Goal: Task Accomplishment & Management: Complete application form

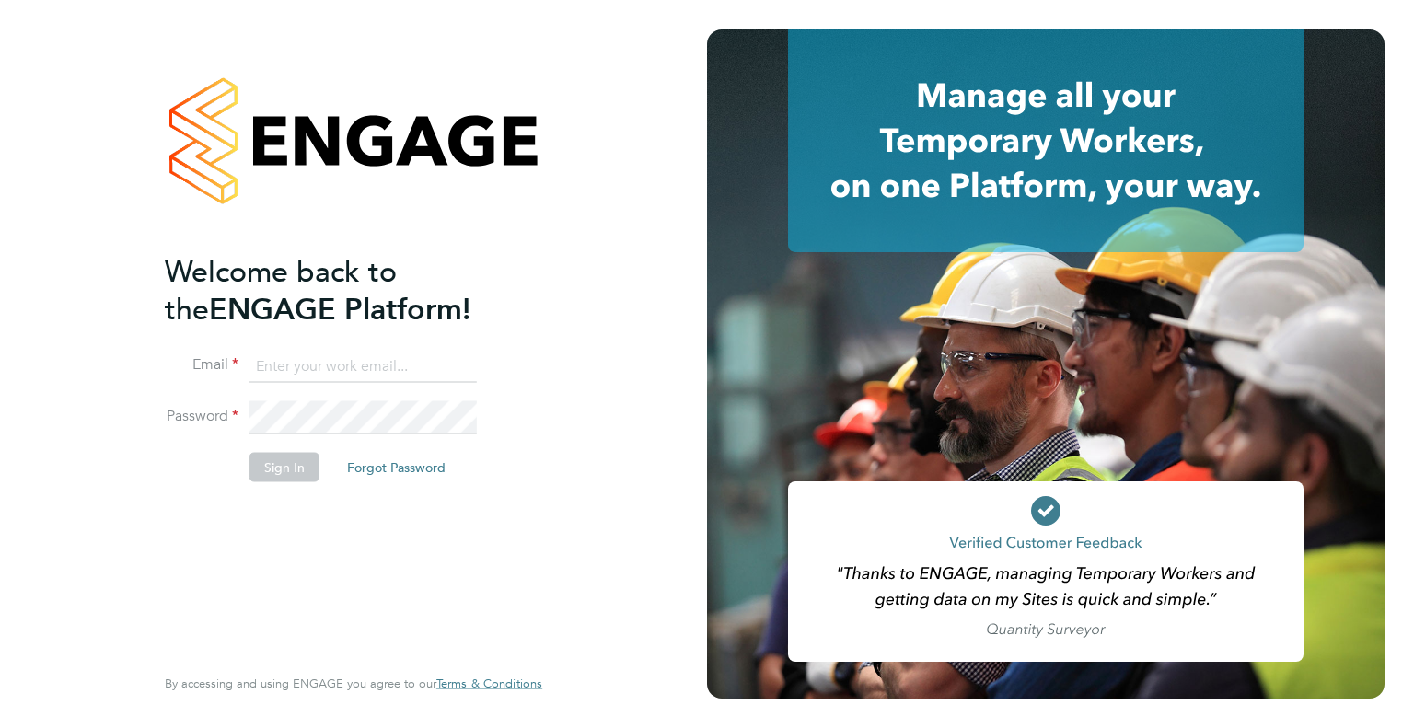
type input "[PERSON_NAME][EMAIL_ADDRESS][DOMAIN_NAME]"
click at [284, 463] on button "Sign In" at bounding box center [285, 466] width 70 height 29
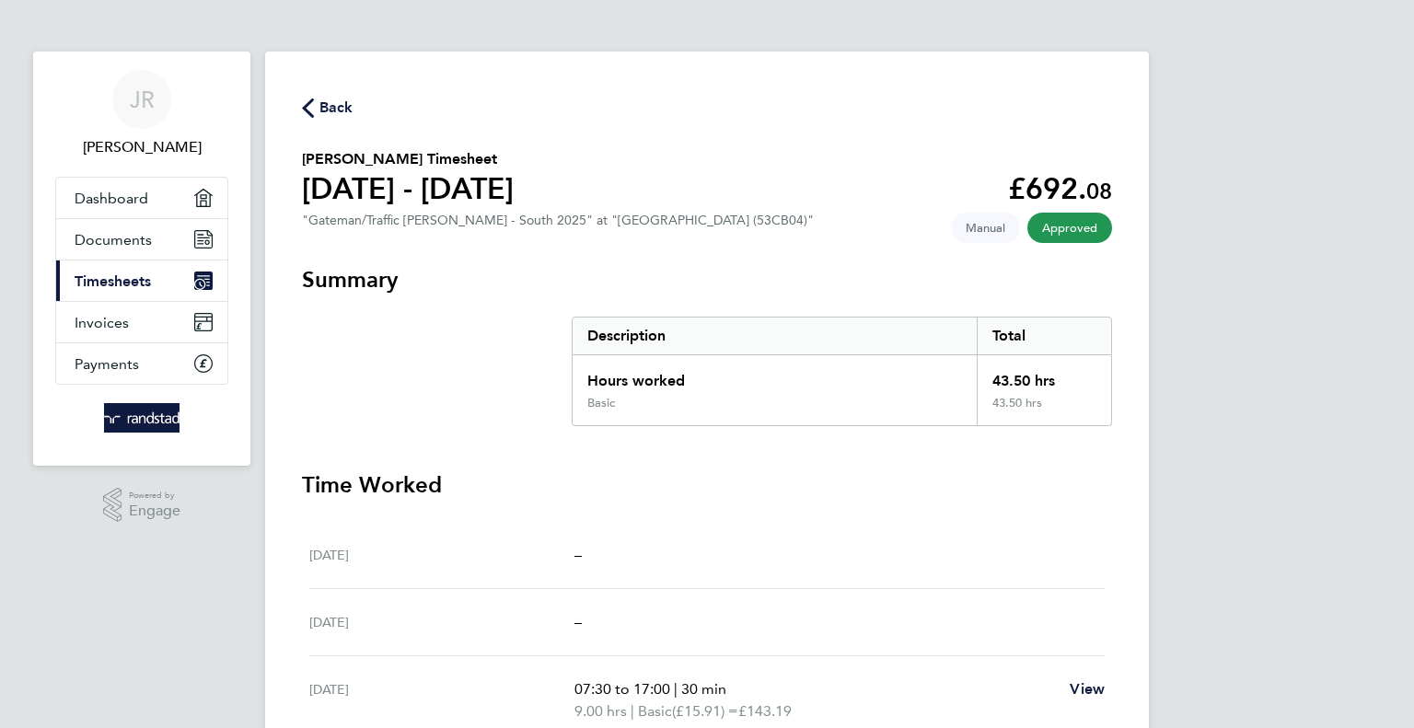
click at [122, 279] on span "Timesheets" at bounding box center [113, 281] width 76 height 17
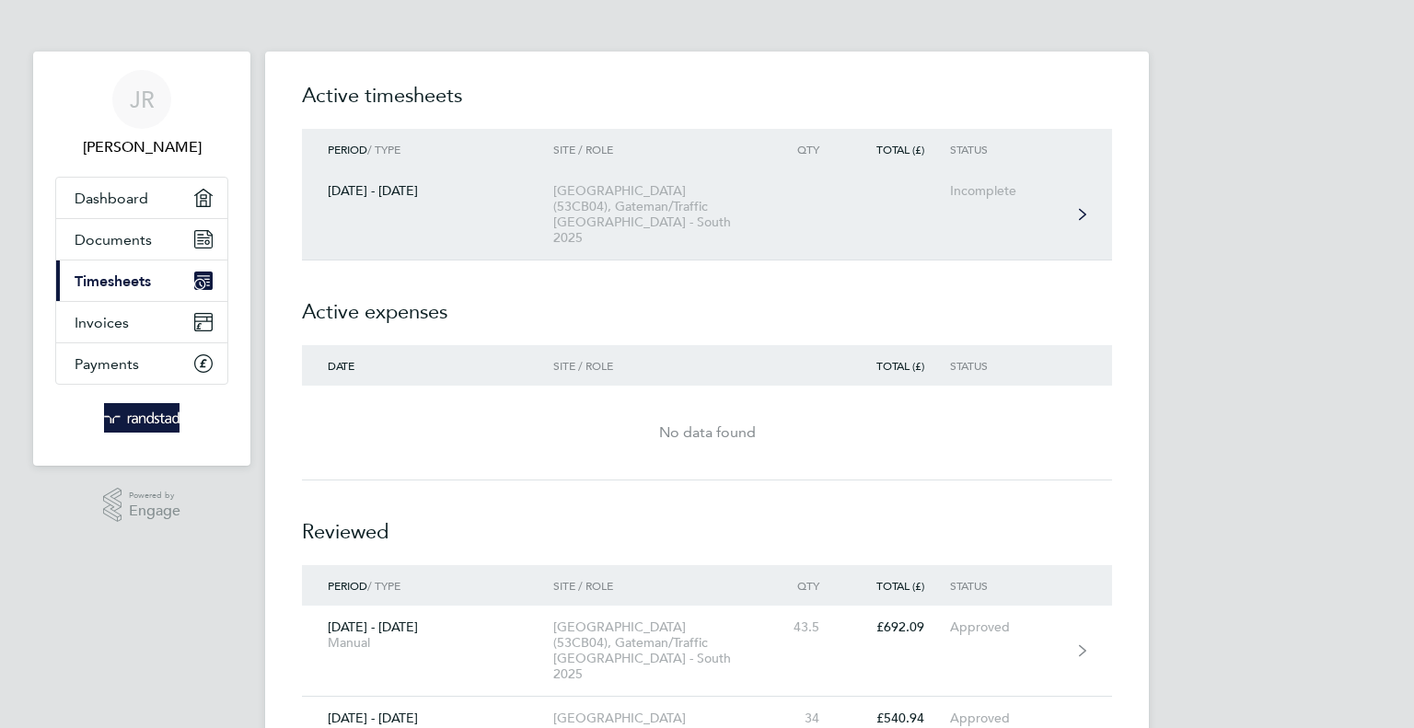
click at [604, 215] on div "Kingsbrook Primary School (53CB04), Gateman/Traffic Marshall - South 2025" at bounding box center [658, 214] width 211 height 63
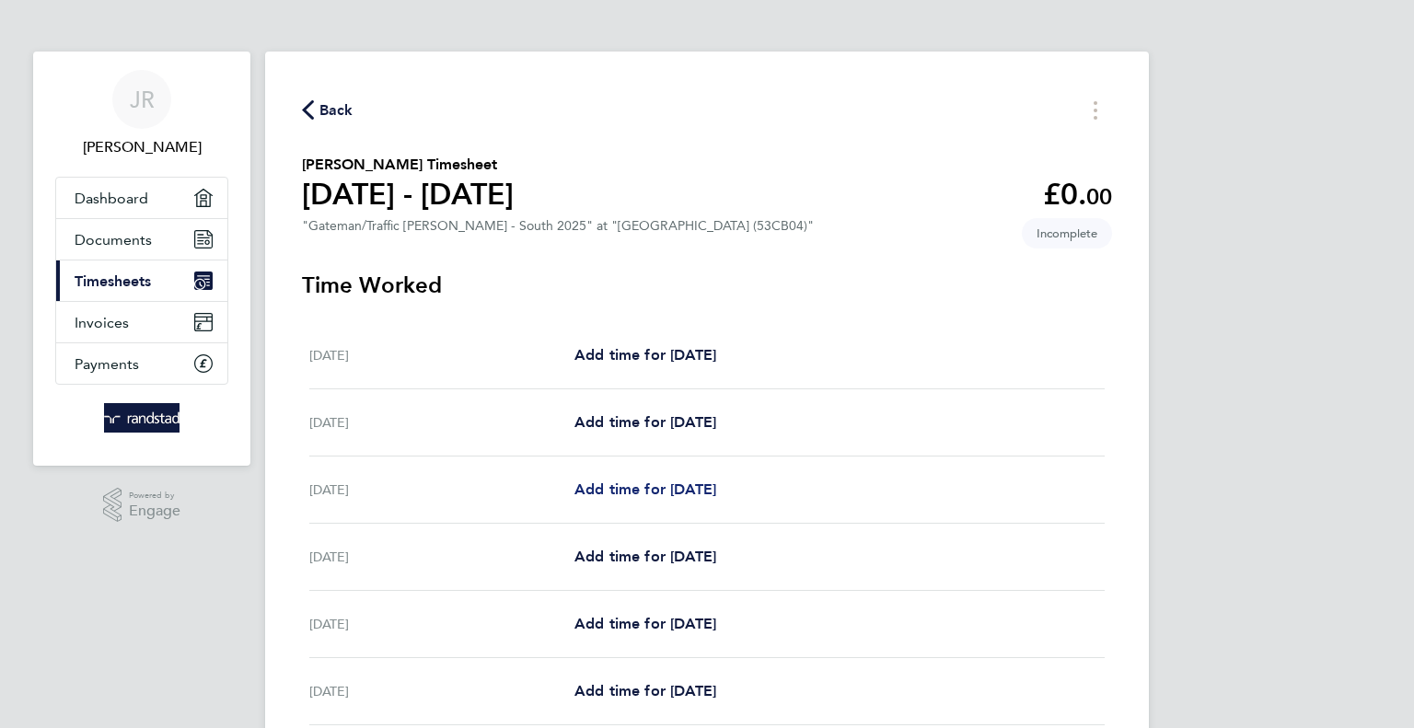
click at [622, 487] on span "Add time for Mon 22 Sep" at bounding box center [646, 489] width 142 height 17
select select "60"
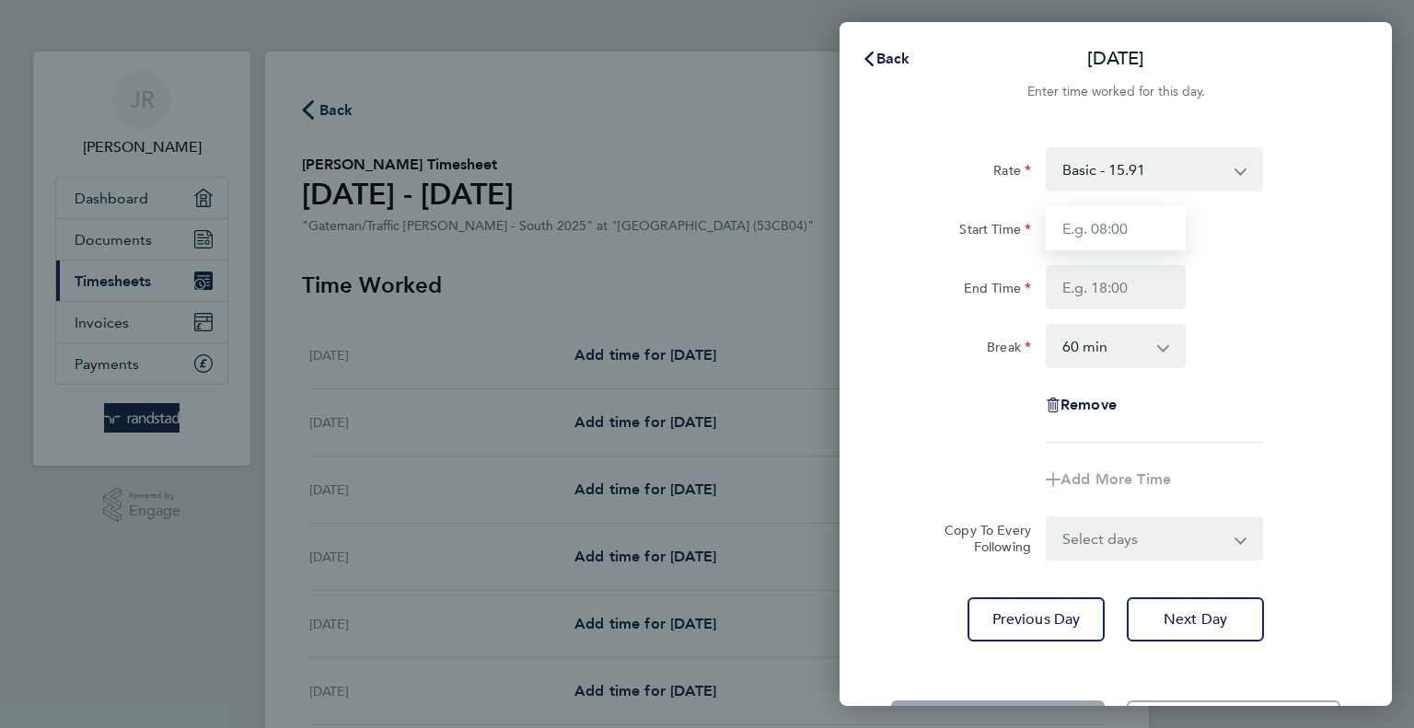
click at [1101, 242] on input "Start Time" at bounding box center [1116, 228] width 140 height 44
type input "07:30"
click at [1113, 279] on input "End Time" at bounding box center [1116, 287] width 140 height 44
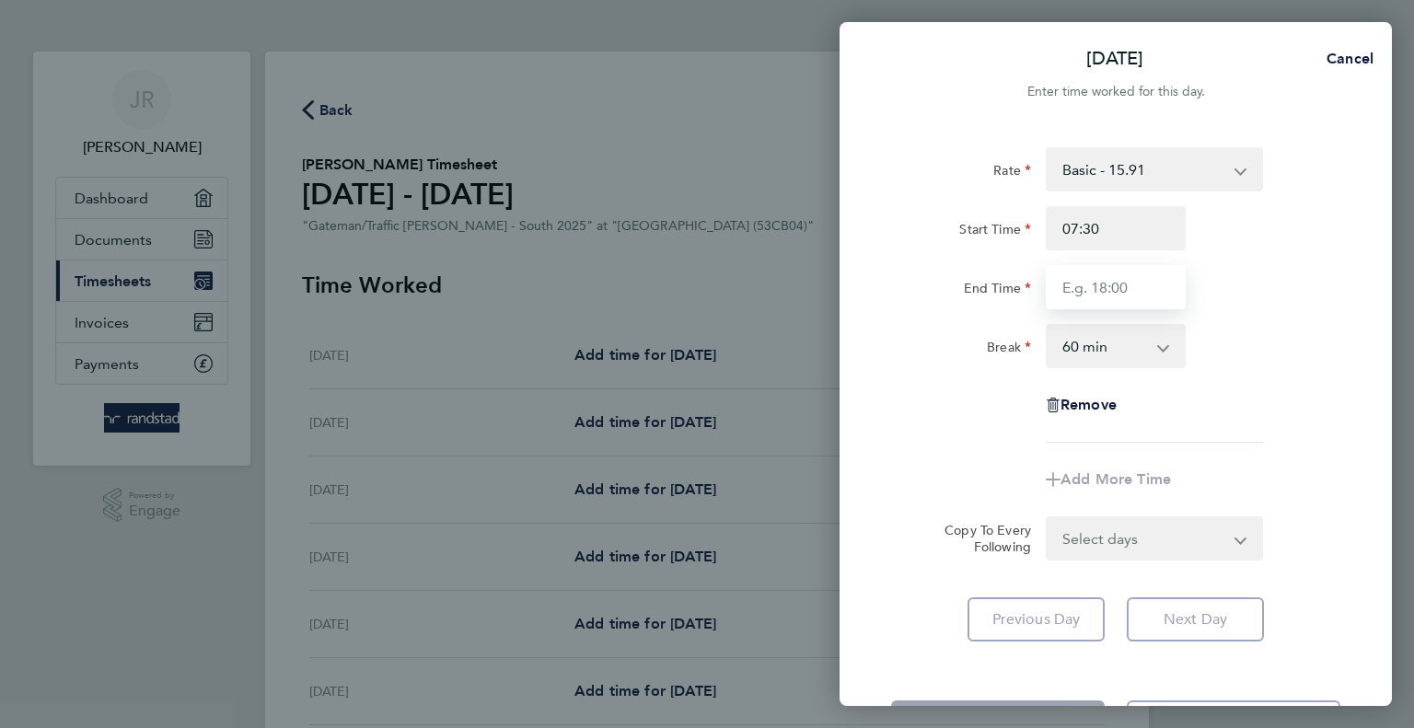
type input "17:00"
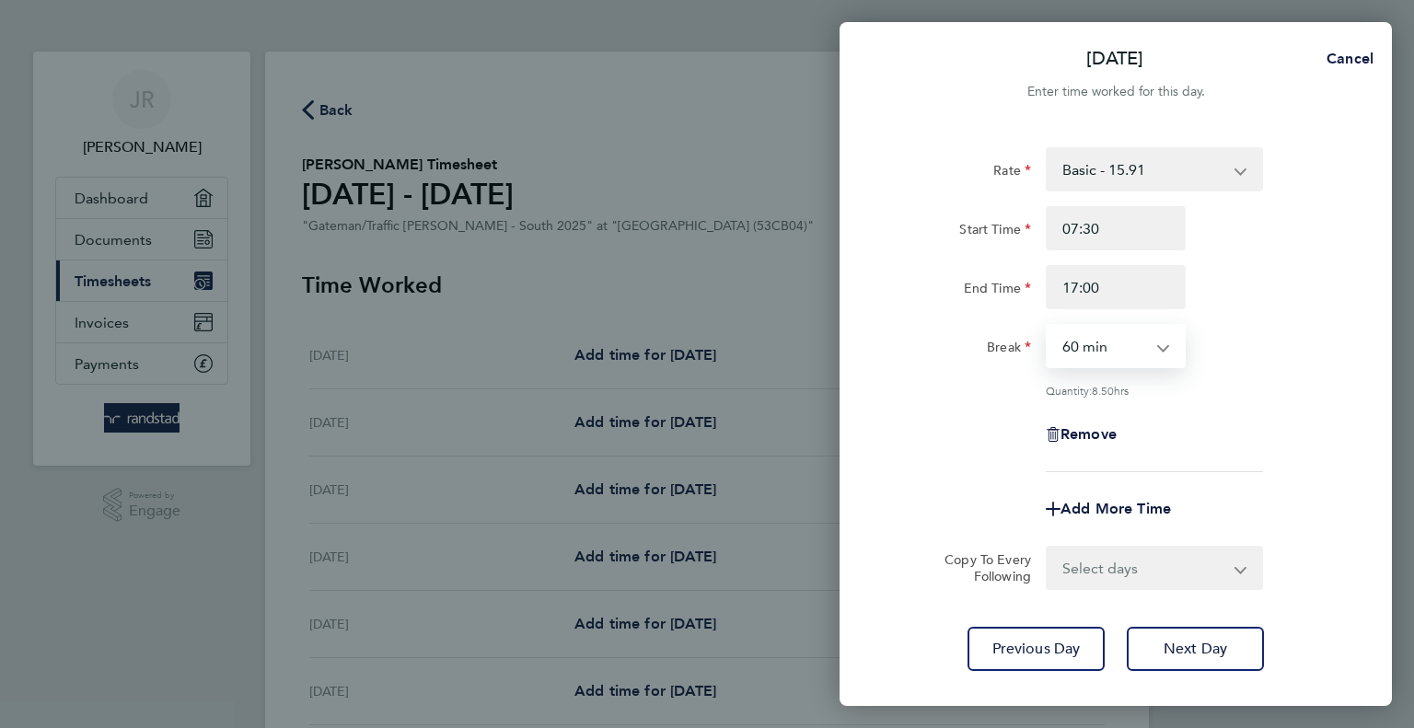
click at [1099, 349] on select "0 min 15 min 30 min 45 min 60 min 75 min 90 min" at bounding box center [1105, 346] width 114 height 41
select select "30"
click at [1048, 326] on select "0 min 15 min 30 min 45 min 60 min 75 min 90 min" at bounding box center [1105, 346] width 114 height 41
click at [1204, 649] on span "Next Day" at bounding box center [1196, 649] width 64 height 18
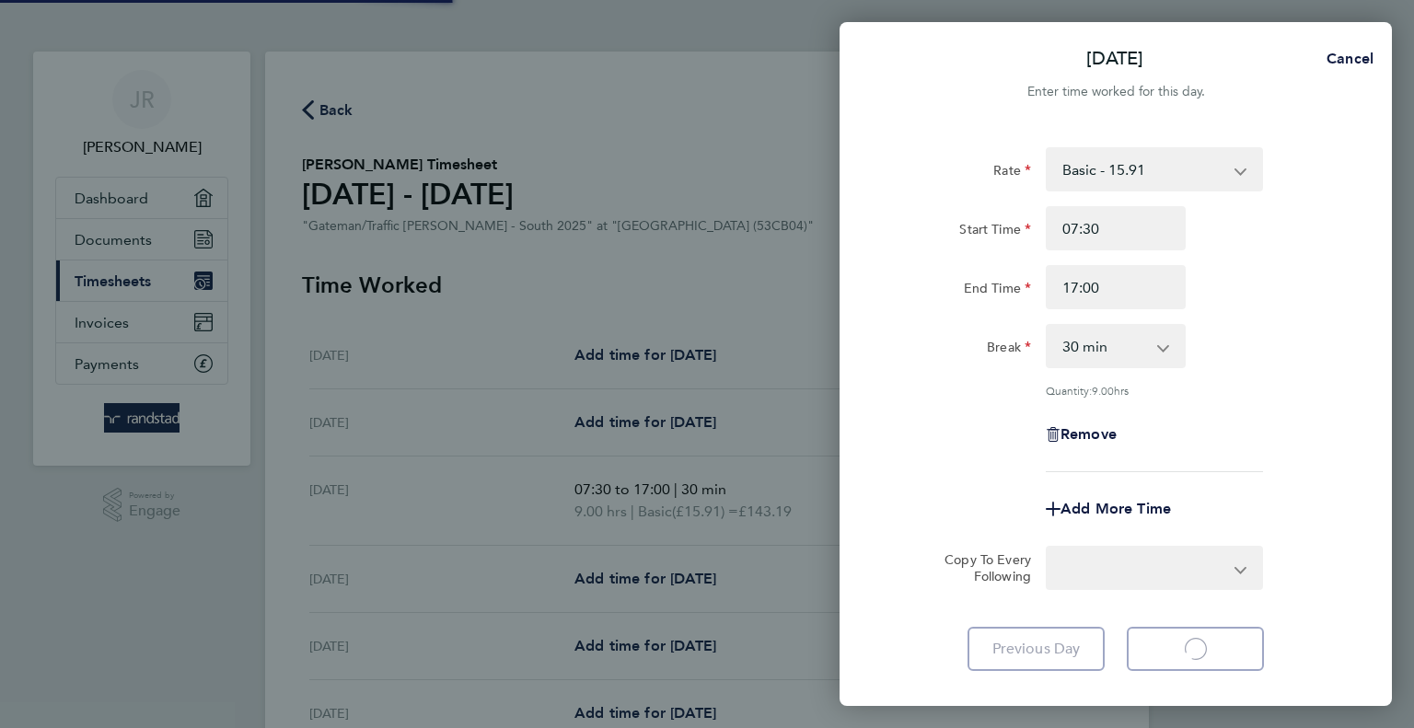
select select "60"
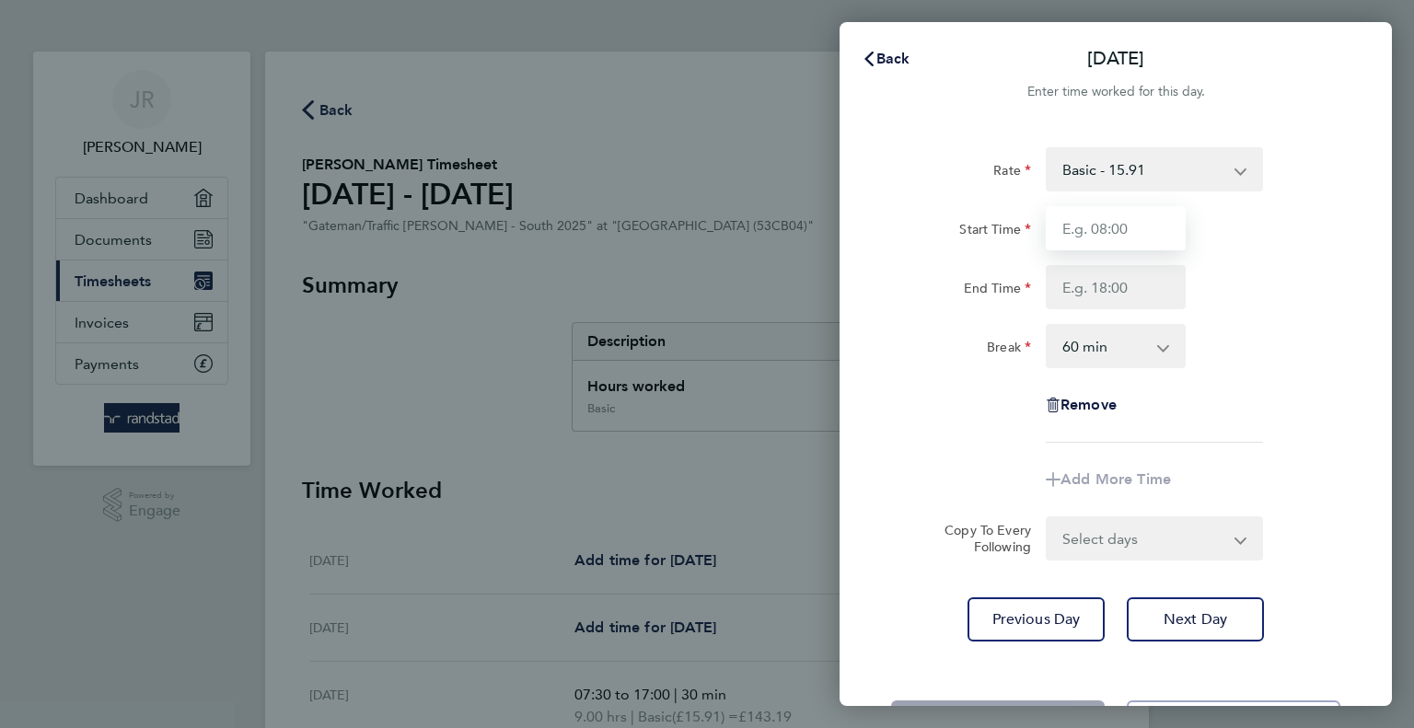
click at [1132, 240] on input "Start Time" at bounding box center [1116, 228] width 140 height 44
type input "07:30"
click at [1116, 286] on input "End Time" at bounding box center [1116, 287] width 140 height 44
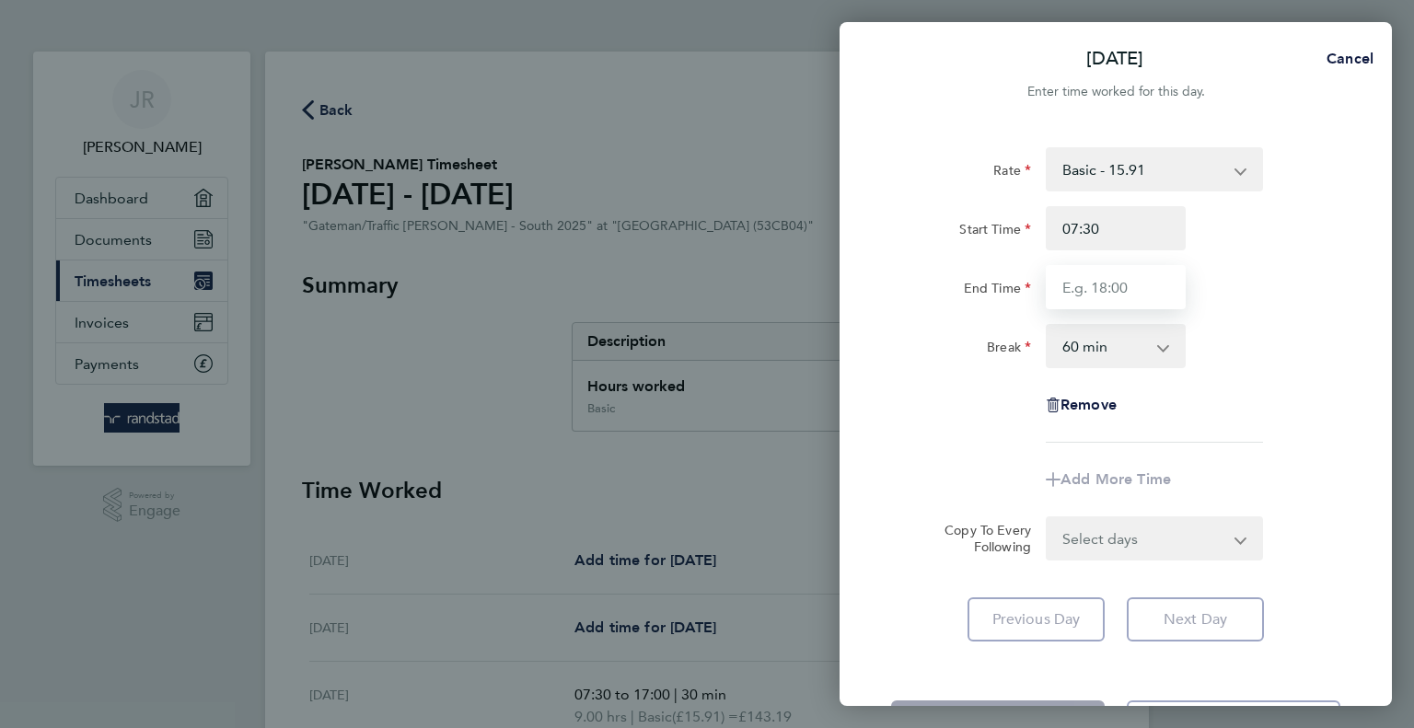
type input "16:30"
click at [1119, 343] on select "0 min 15 min 30 min 45 min 60 min 75 min 90 min" at bounding box center [1105, 346] width 114 height 41
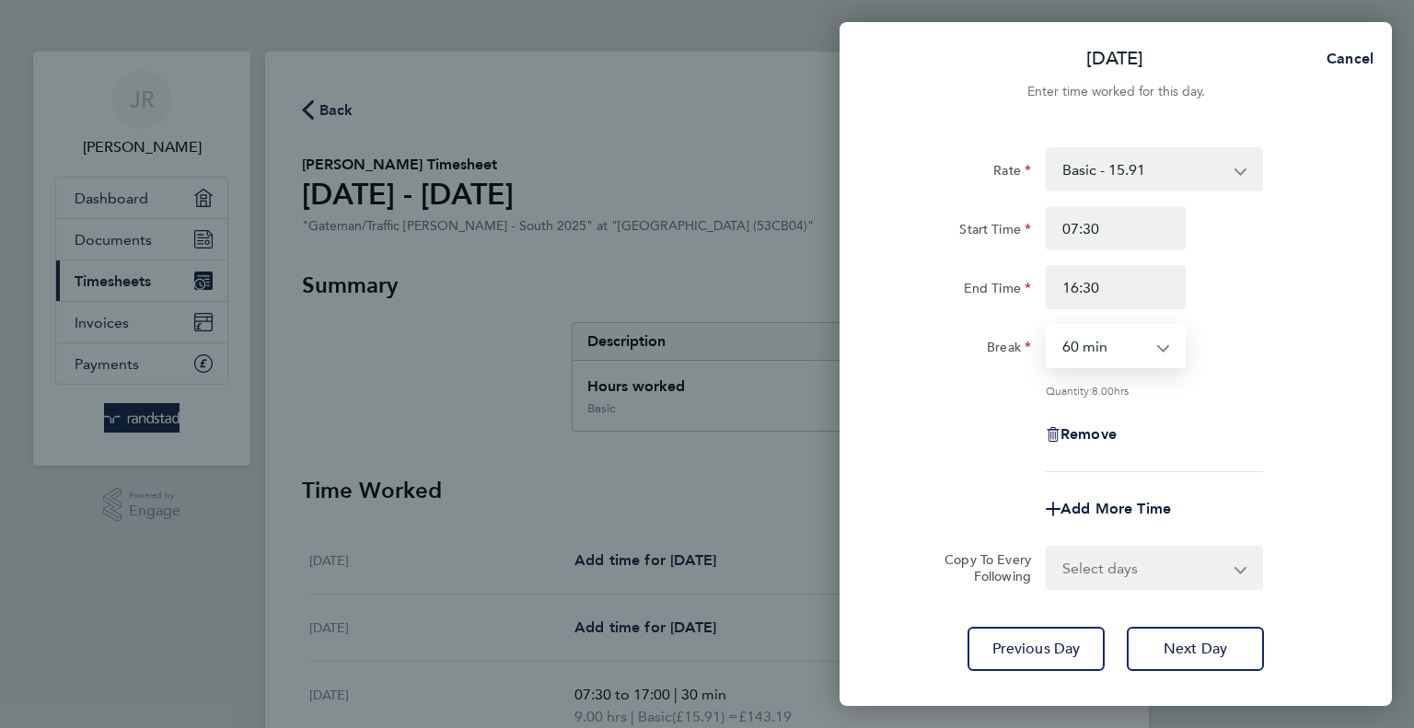
select select "30"
click at [1048, 326] on select "0 min 15 min 30 min 45 min 60 min 75 min 90 min" at bounding box center [1105, 346] width 114 height 41
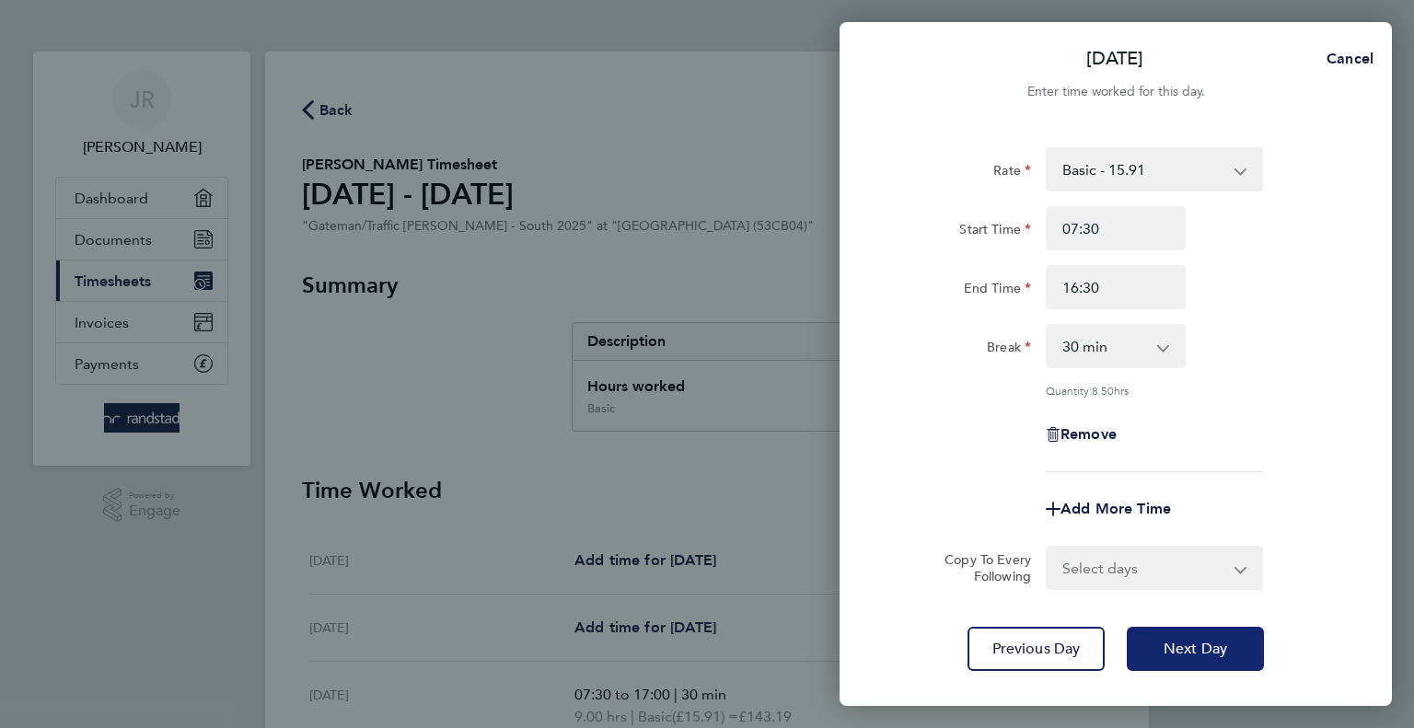
click at [1207, 659] on button "Next Day" at bounding box center [1195, 649] width 137 height 44
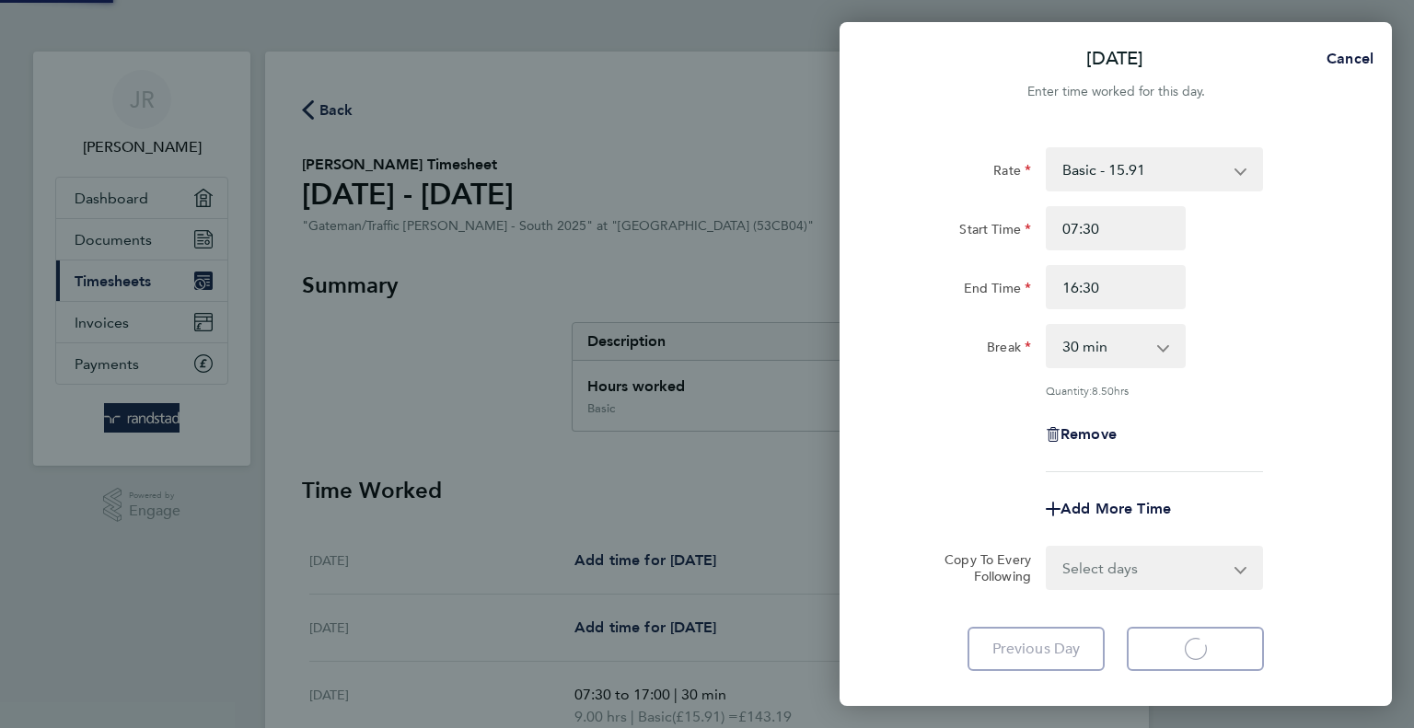
select select "60"
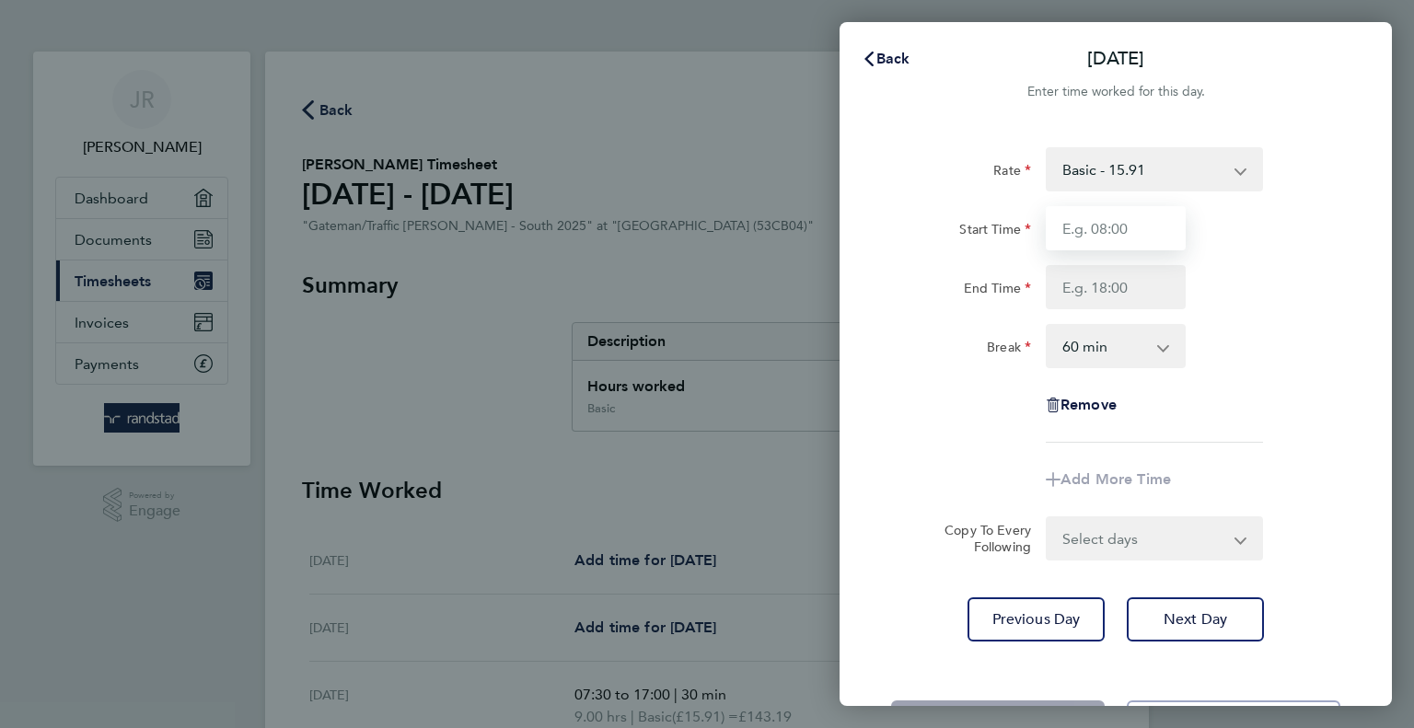
click at [1125, 233] on input "Start Time" at bounding box center [1116, 228] width 140 height 44
type input "07:30"
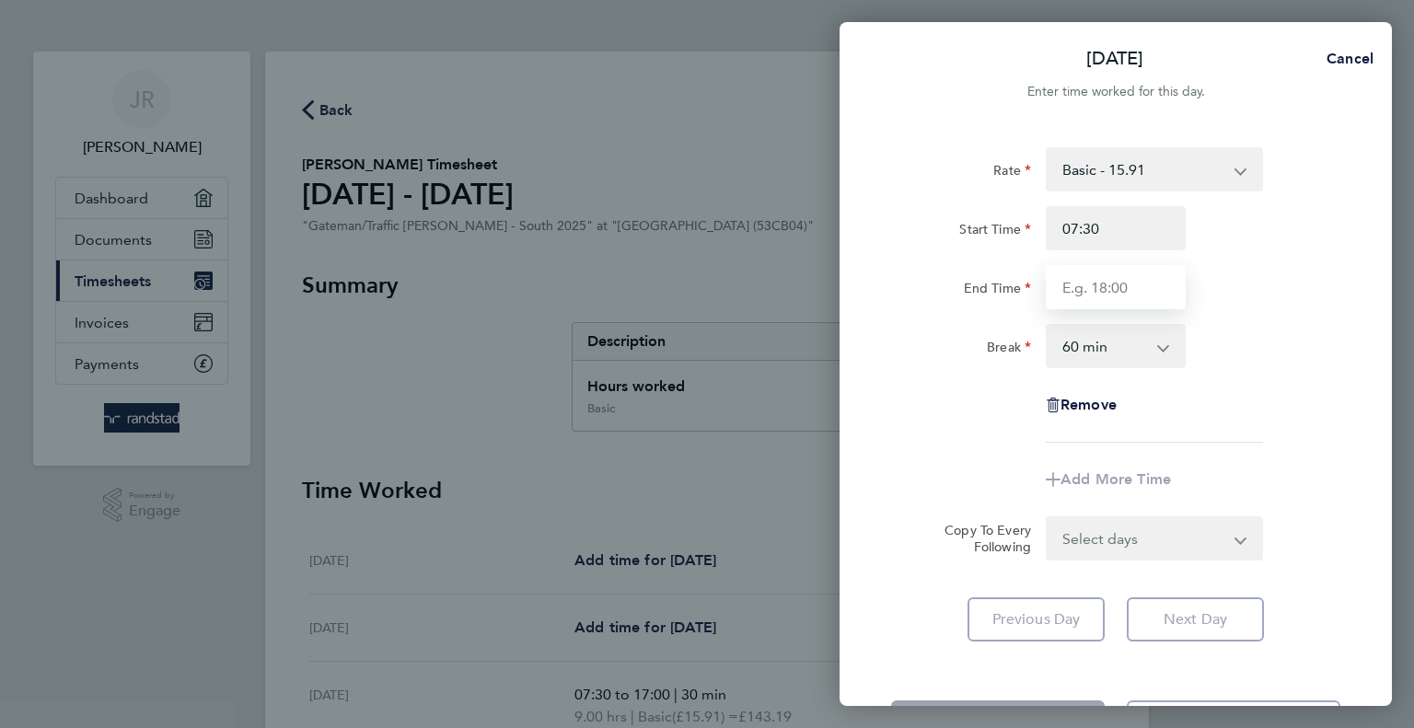
click at [1112, 285] on input "End Time" at bounding box center [1116, 287] width 140 height 44
type input "17:00"
click at [1104, 344] on select "0 min 15 min 30 min 45 min 60 min 75 min 90 min" at bounding box center [1105, 346] width 114 height 41
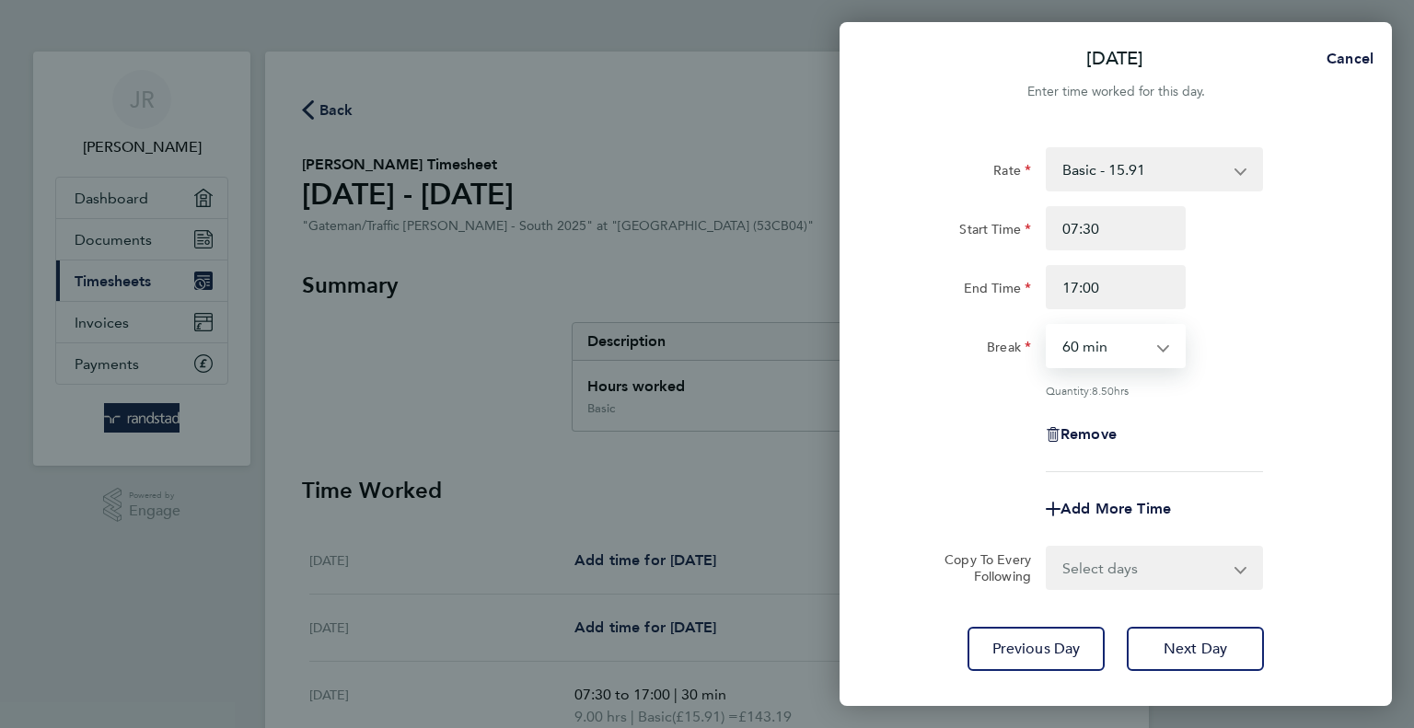
select select "30"
click at [1048, 326] on select "0 min 15 min 30 min 45 min 60 min 75 min 90 min" at bounding box center [1105, 346] width 114 height 41
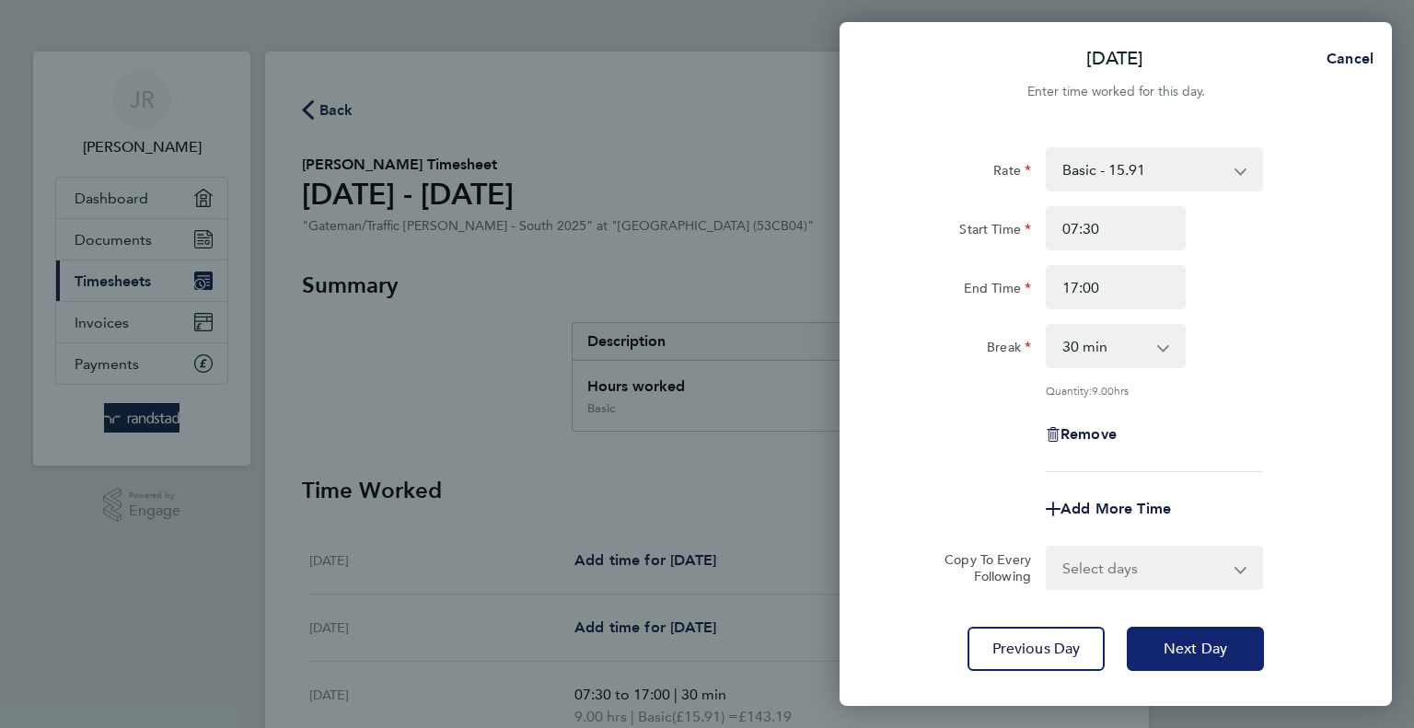
click at [1171, 655] on span "Next Day" at bounding box center [1196, 649] width 64 height 18
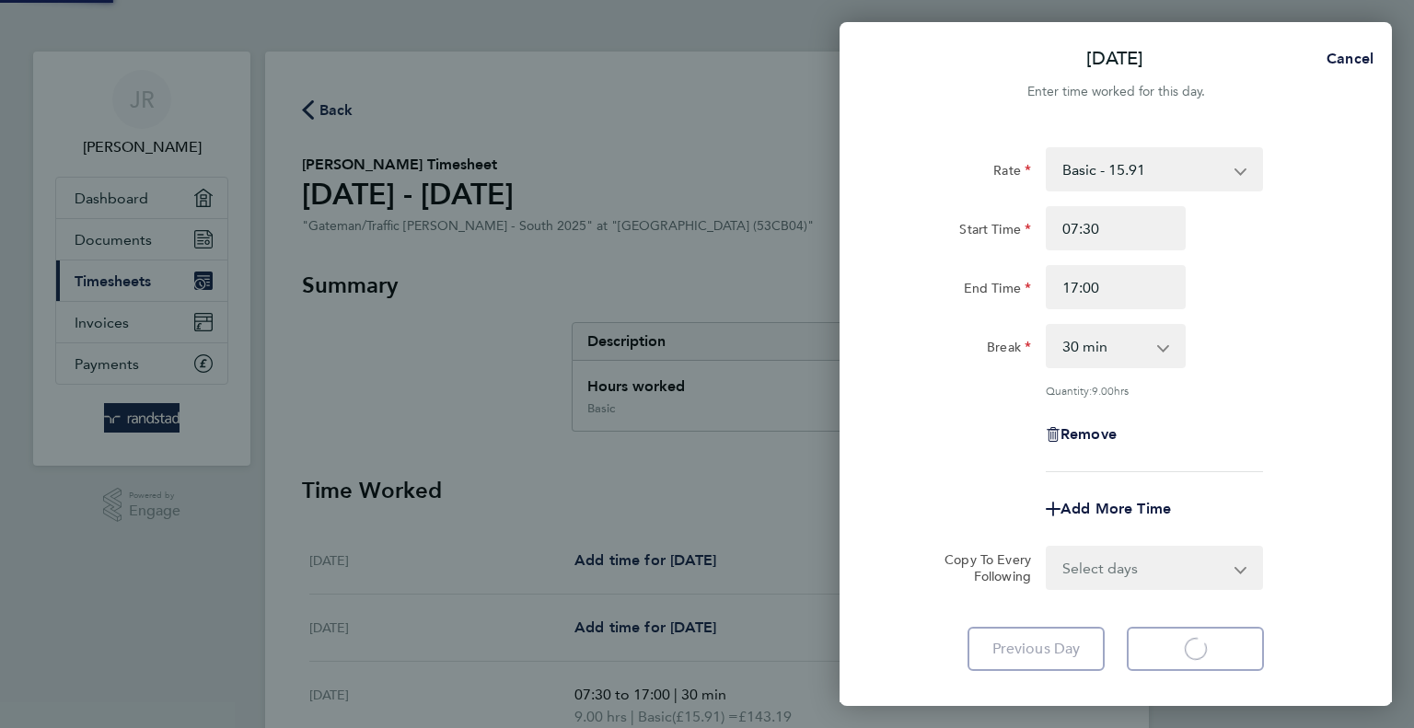
select select "60"
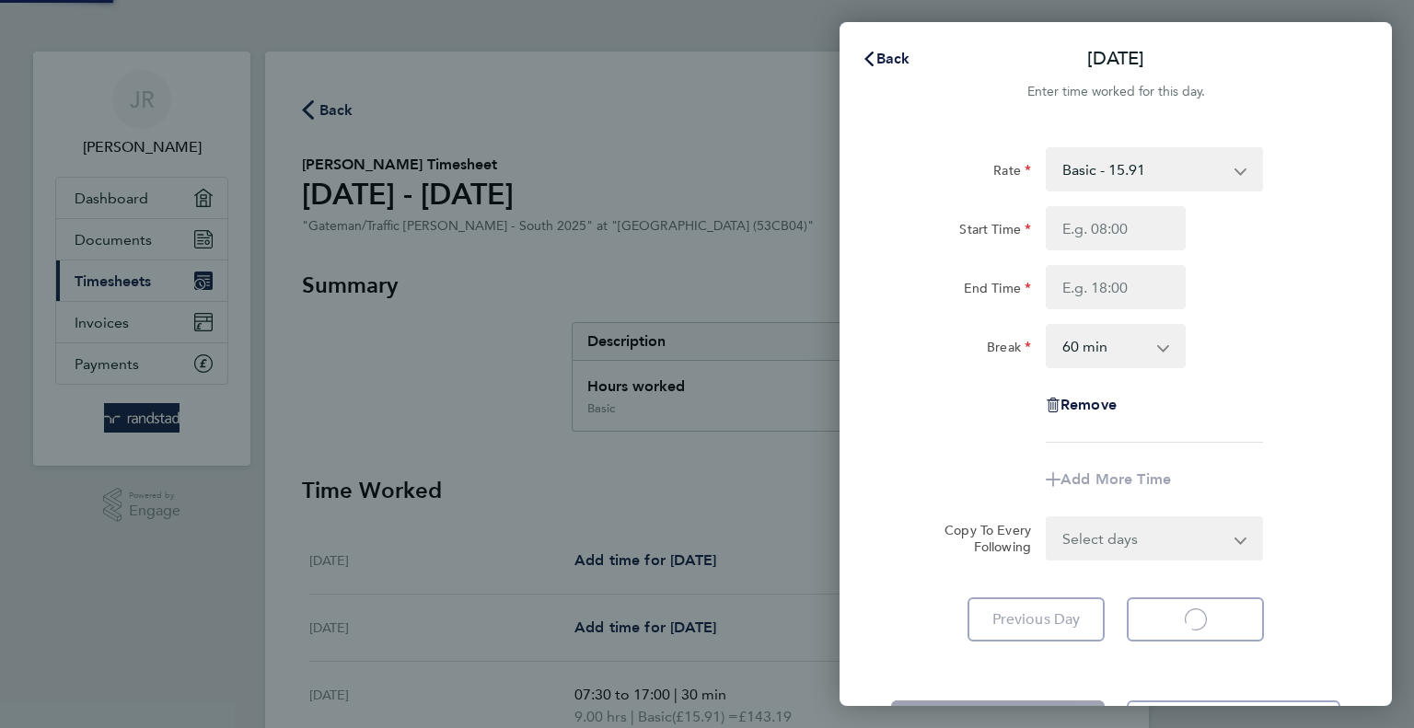
select select "60"
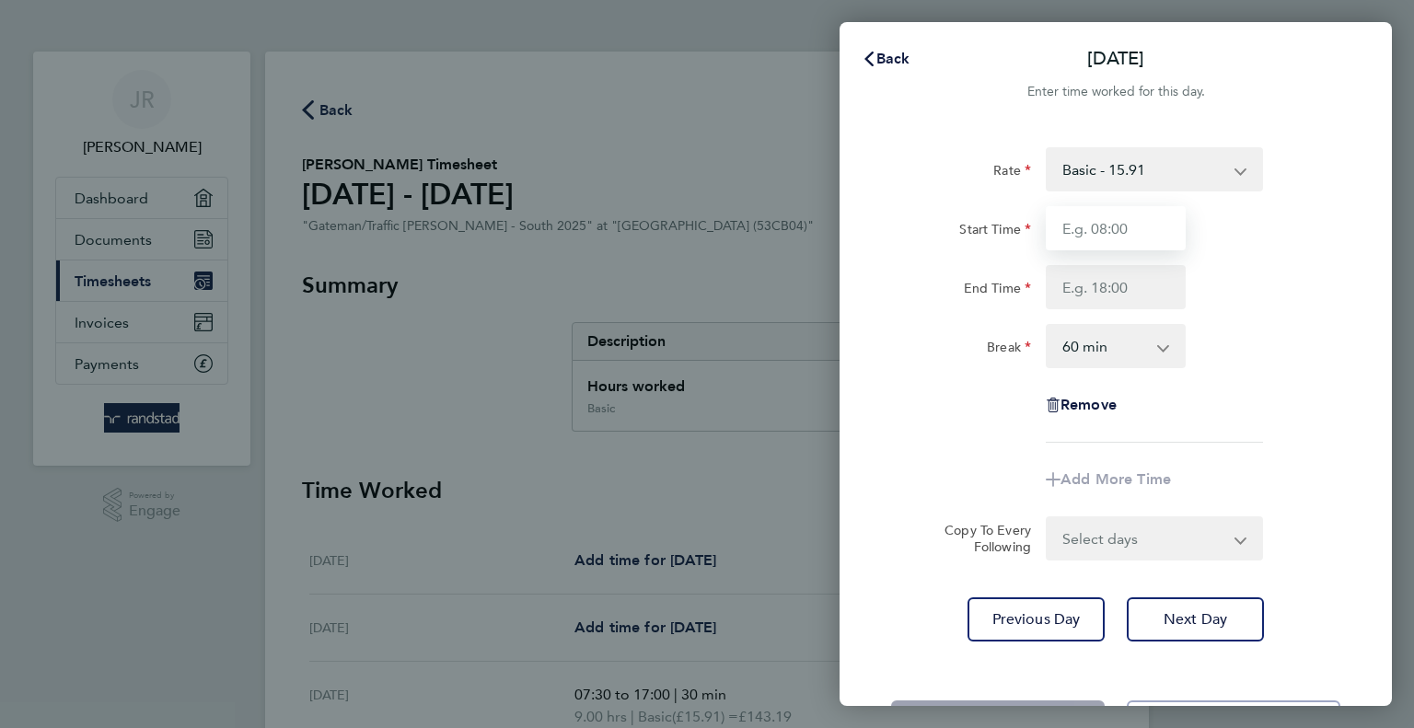
click at [1111, 215] on input "Start Time" at bounding box center [1116, 228] width 140 height 44
type input "07:30"
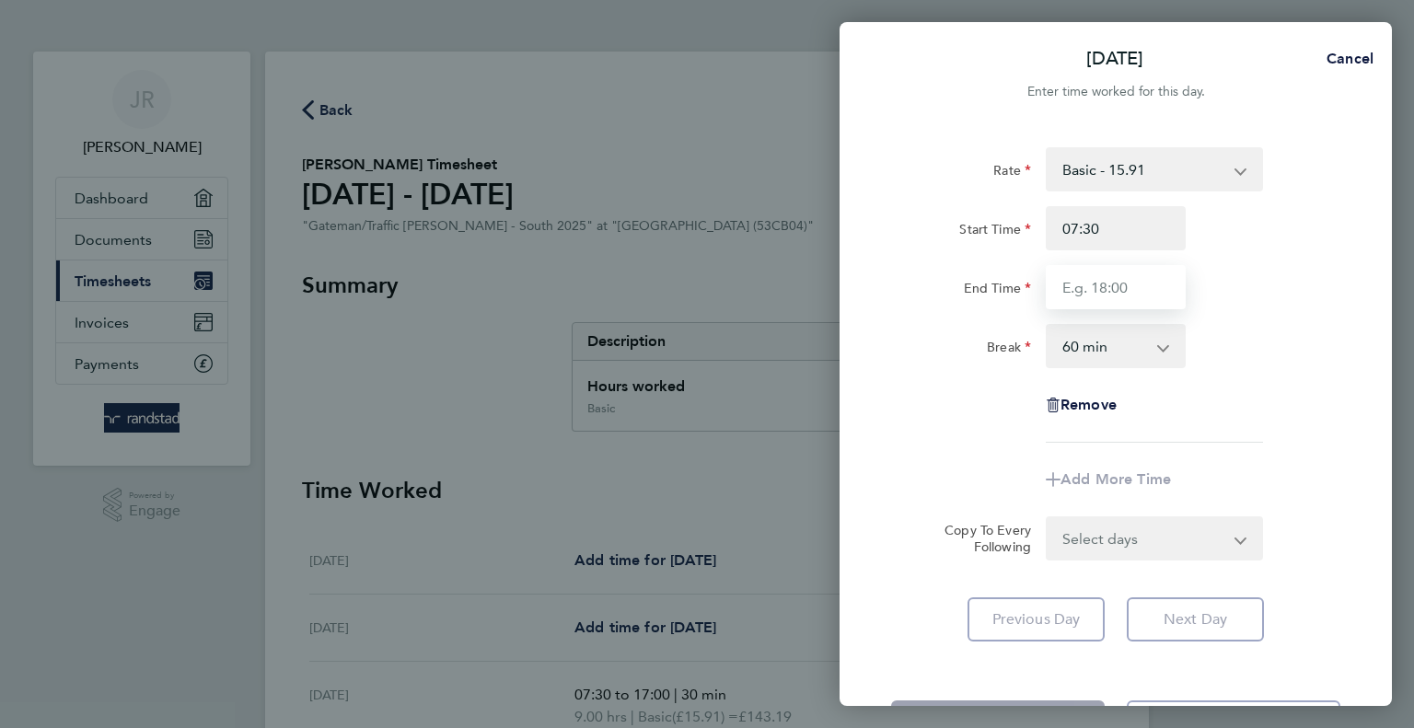
click at [1116, 283] on input "End Time" at bounding box center [1116, 287] width 140 height 44
type input "16:45"
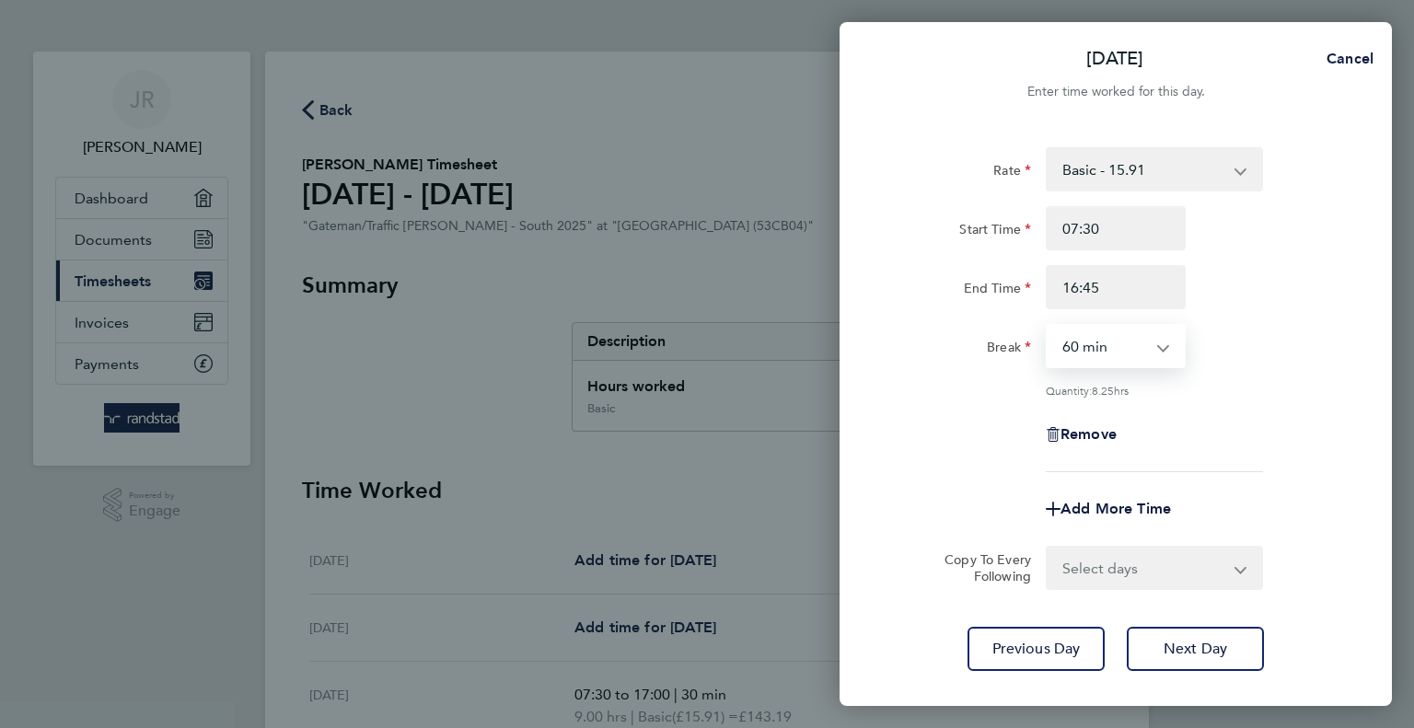
click at [1104, 342] on select "0 min 15 min 30 min 45 min 60 min 75 min 90 min" at bounding box center [1105, 346] width 114 height 41
select select "30"
click at [1048, 326] on select "0 min 15 min 30 min 45 min 60 min 75 min 90 min" at bounding box center [1105, 346] width 114 height 41
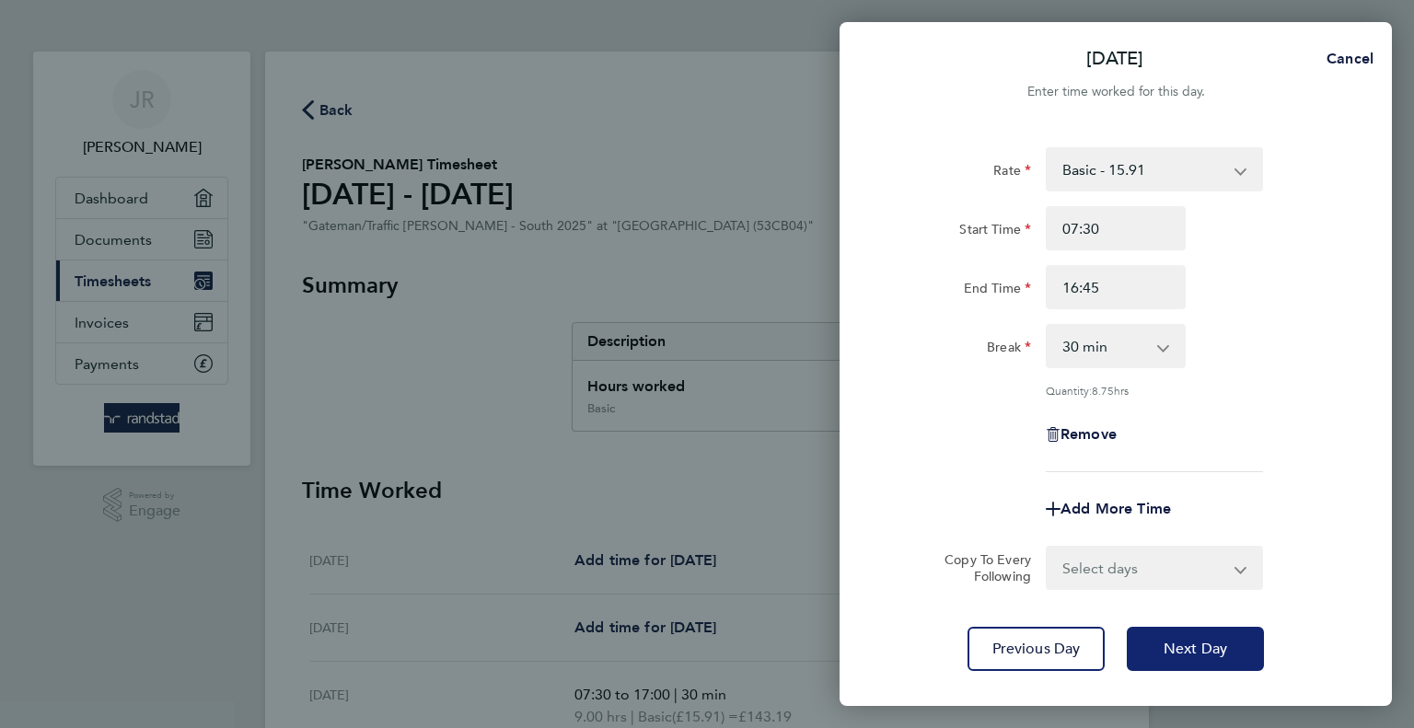
click at [1176, 643] on span "Next Day" at bounding box center [1196, 649] width 64 height 18
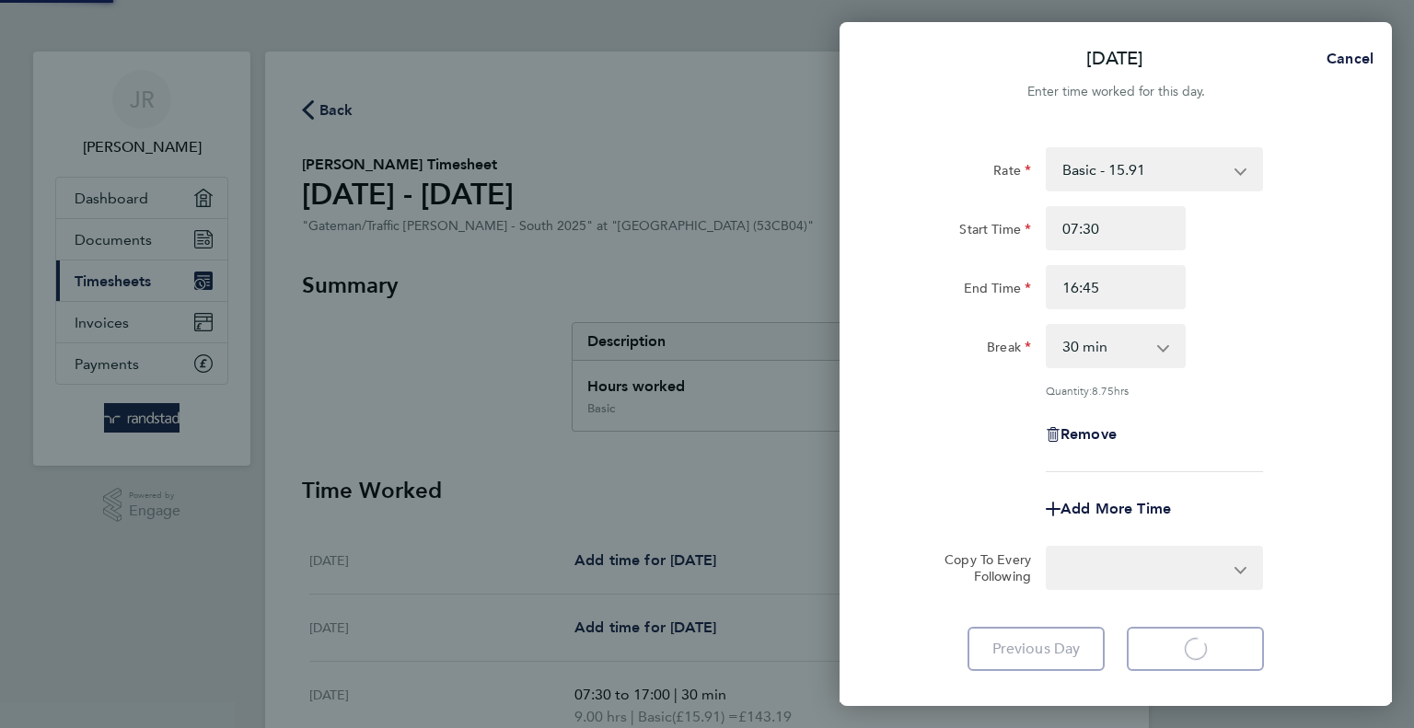
select select "60"
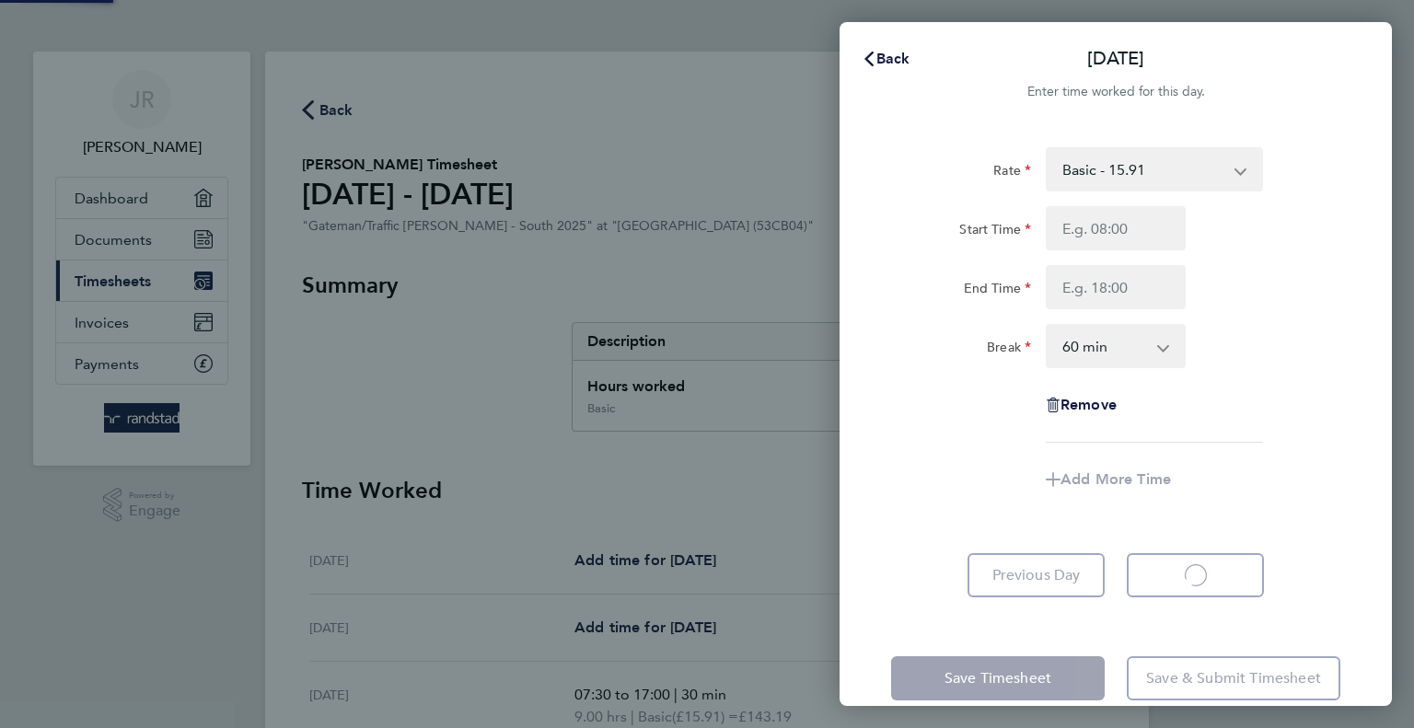
select select "60"
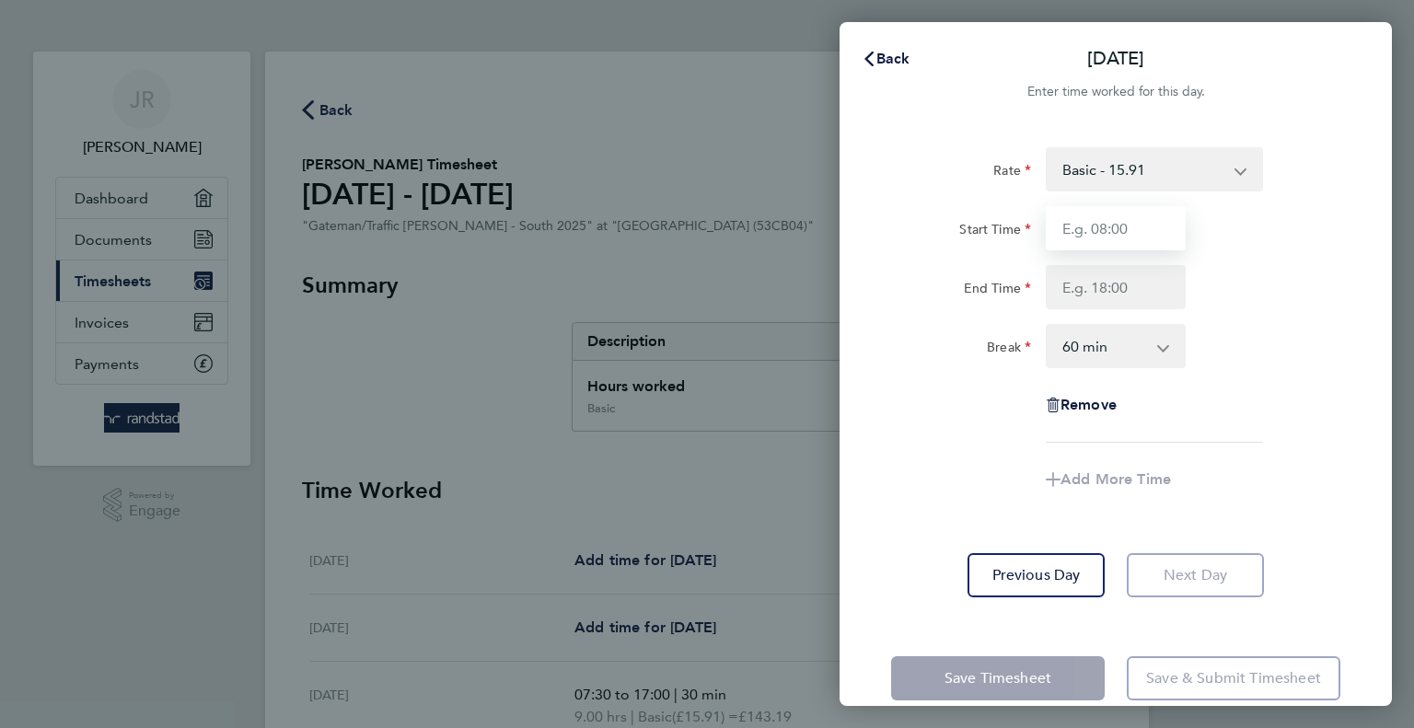
click at [1136, 234] on input "Start Time" at bounding box center [1116, 228] width 140 height 44
type input "07:30"
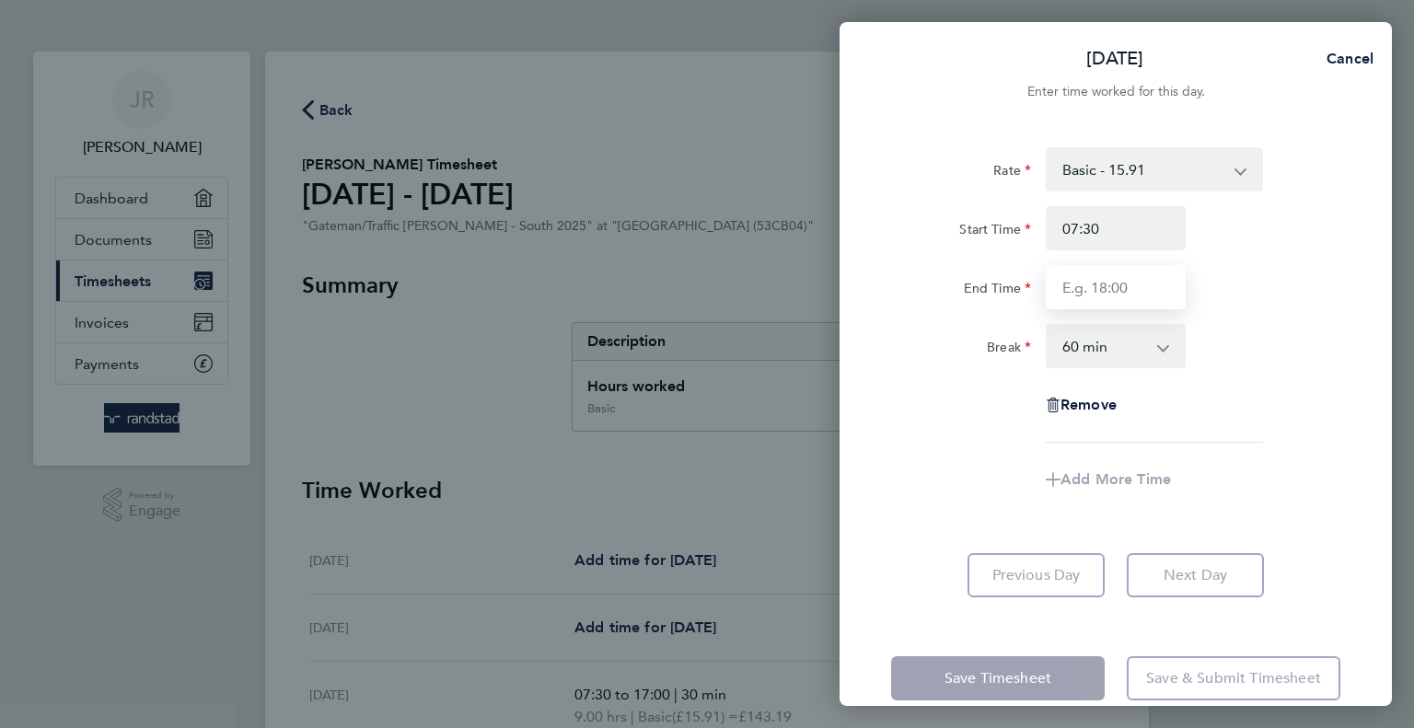
click at [1107, 284] on input "End Time" at bounding box center [1116, 287] width 140 height 44
type input "14:00"
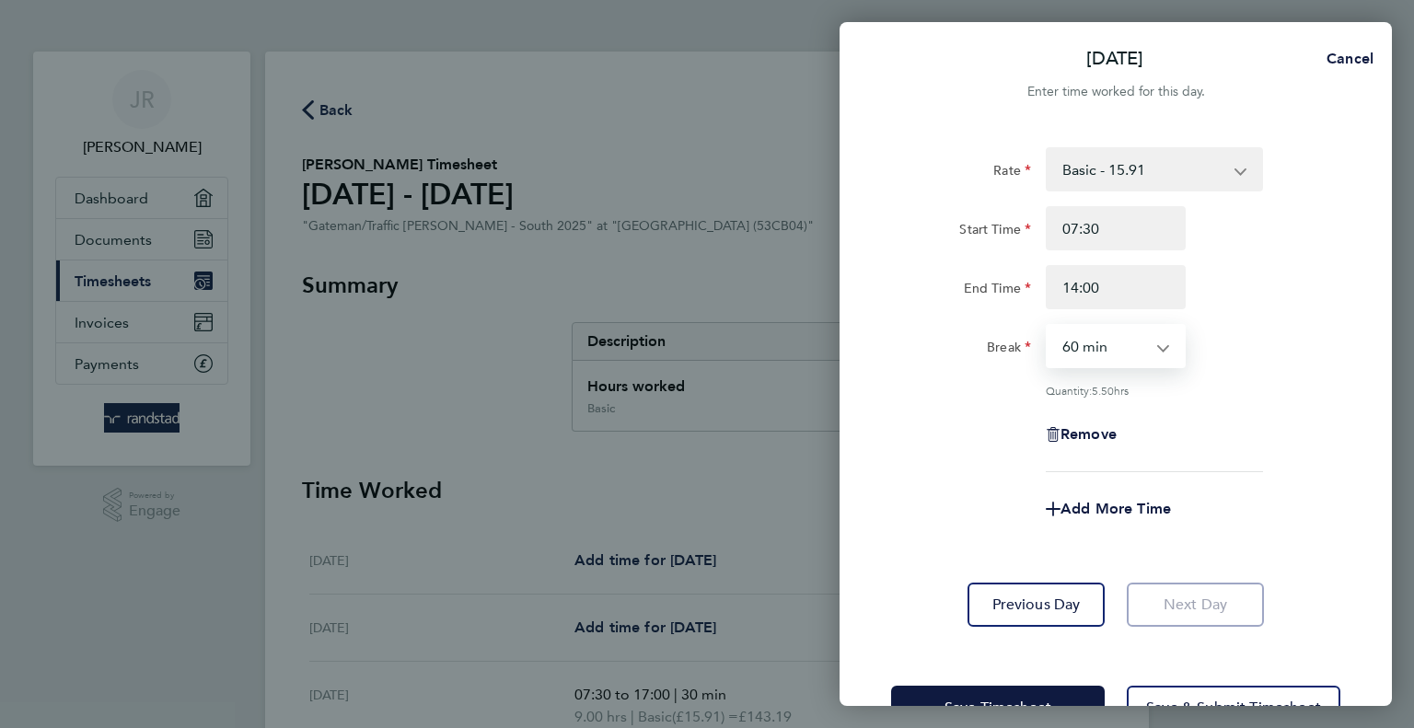
click at [1098, 345] on select "0 min 15 min 30 min 45 min 60 min 75 min 90 min" at bounding box center [1105, 346] width 114 height 41
select select "30"
click at [1048, 326] on select "0 min 15 min 30 min 45 min 60 min 75 min 90 min" at bounding box center [1105, 346] width 114 height 41
click at [1283, 514] on div "Add More Time" at bounding box center [1116, 509] width 464 height 44
click at [1027, 689] on button "Save Timesheet" at bounding box center [998, 708] width 214 height 44
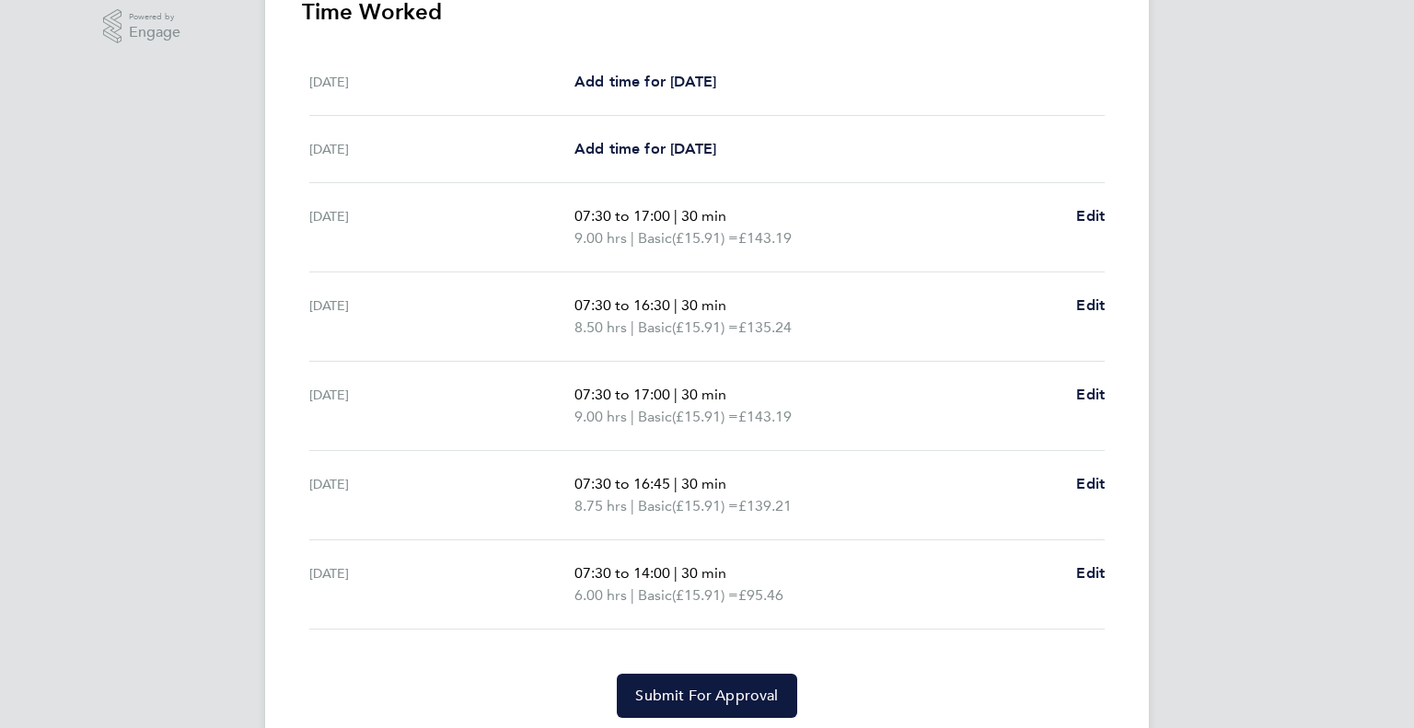
scroll to position [516, 0]
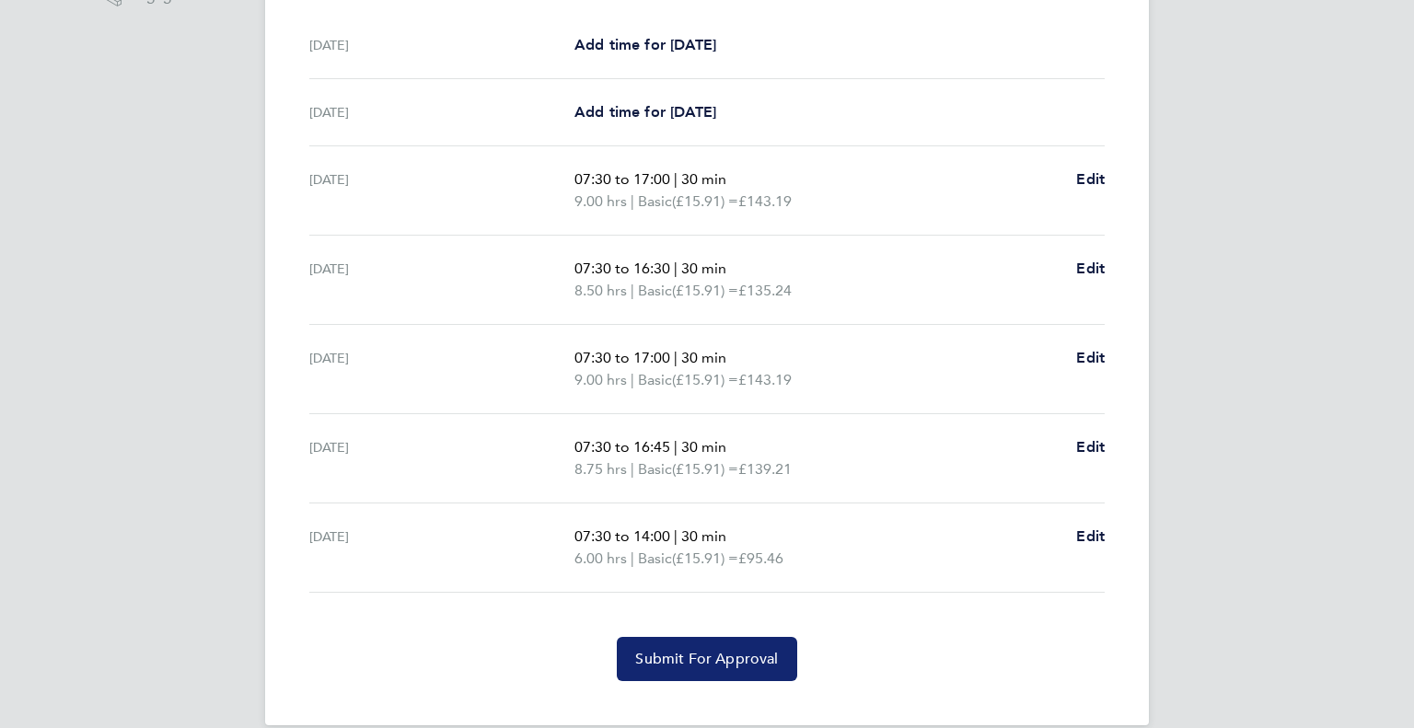
click at [740, 647] on button "Submit For Approval" at bounding box center [707, 659] width 180 height 44
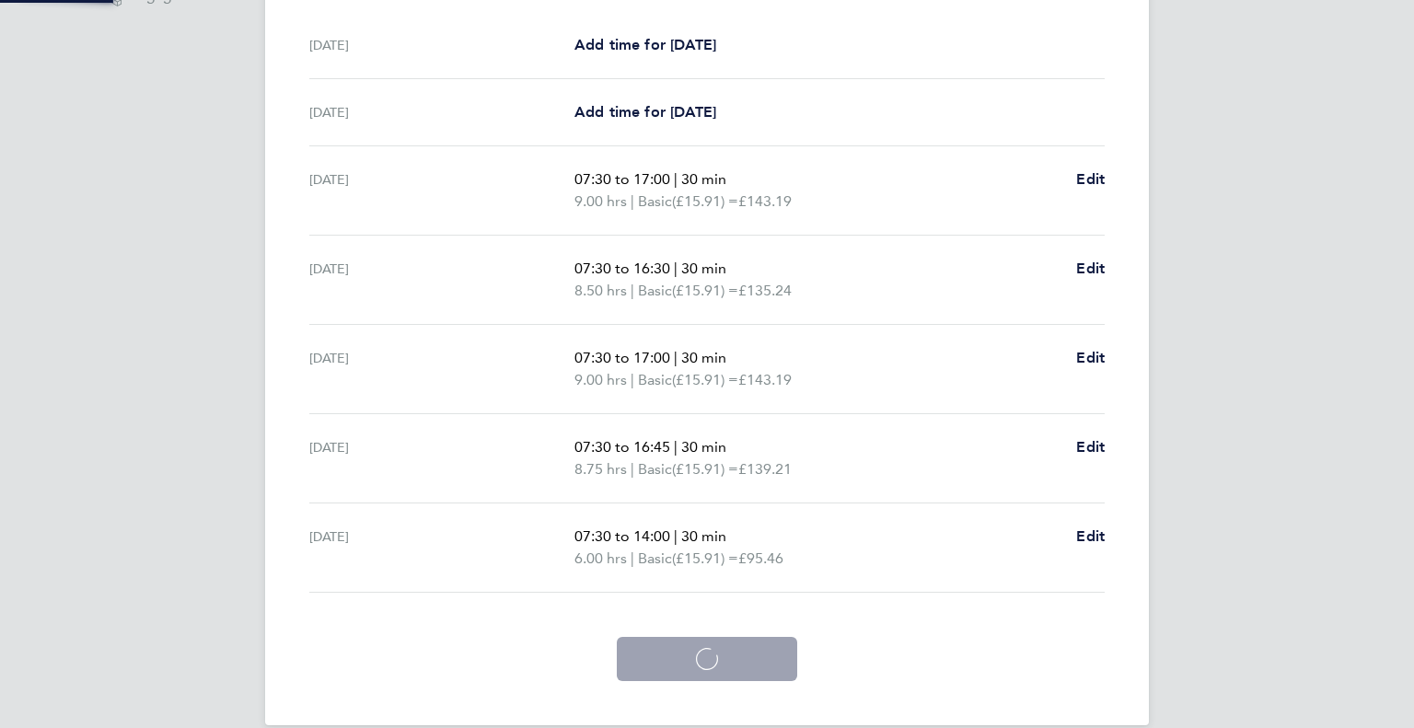
scroll to position [453, 0]
